Goal: Use online tool/utility: Utilize a website feature to perform a specific function

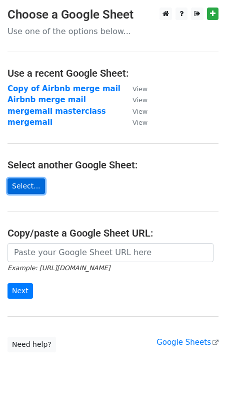
click at [23, 188] on link "Select..." at bounding box center [27, 186] width 38 height 16
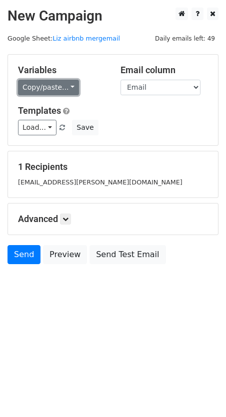
click at [63, 91] on link "Copy/paste..." at bounding box center [48, 88] width 61 height 16
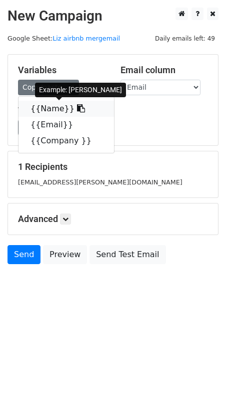
click at [46, 110] on link "{{Name}}" at bounding box center [67, 109] width 96 height 16
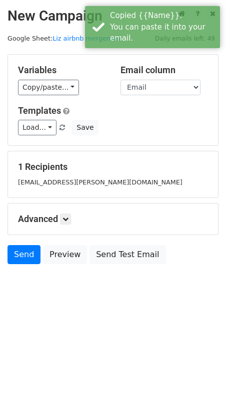
click at [97, 119] on div "Templates Load... No templates saved Save" at bounding box center [113, 120] width 205 height 31
